Goal: Transaction & Acquisition: Purchase product/service

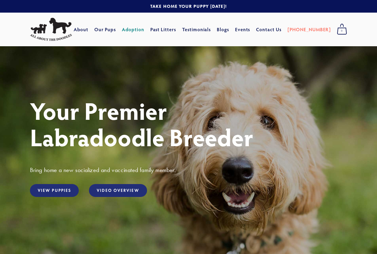
click at [144, 31] on link "Adoption" at bounding box center [133, 29] width 22 height 11
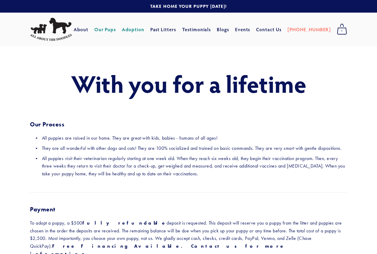
click at [116, 29] on link "Our Pups" at bounding box center [105, 29] width 22 height 11
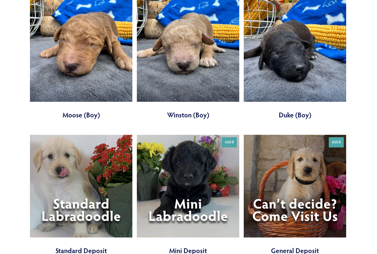
scroll to position [1738, 0]
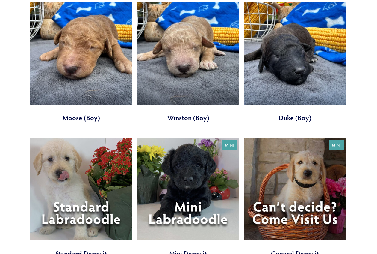
click at [193, 198] on link at bounding box center [188, 198] width 103 height 120
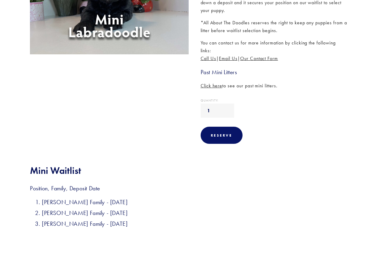
scroll to position [270, 0]
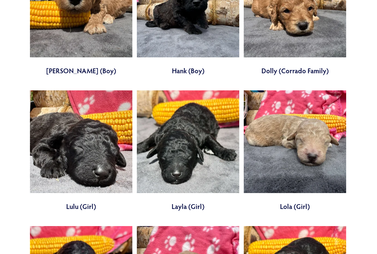
scroll to position [1409, 0]
